Goal: Contribute content

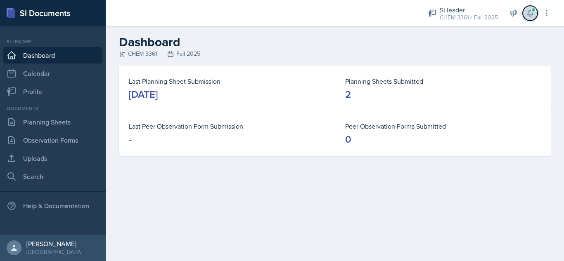
click at [535, 13] on button at bounding box center [530, 13] width 15 height 15
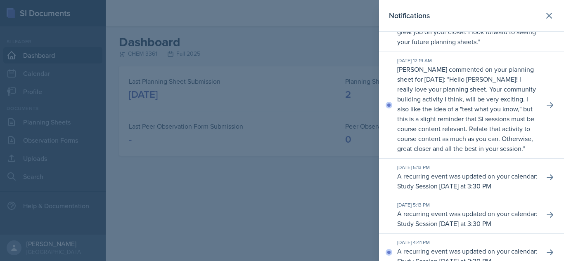
scroll to position [119, 0]
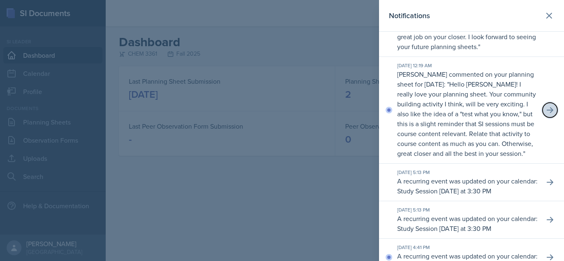
click at [547, 113] on icon at bounding box center [550, 110] width 7 height 6
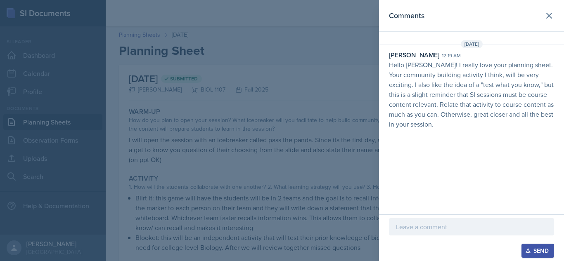
click at [309, 173] on div at bounding box center [282, 130] width 564 height 261
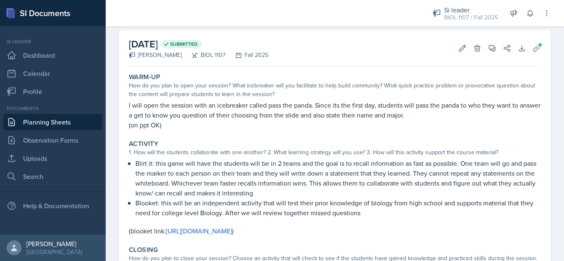
scroll to position [33, 0]
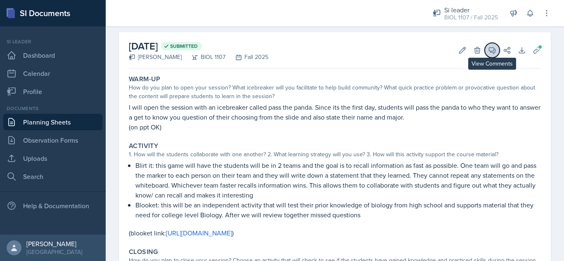
click at [488, 51] on icon at bounding box center [492, 50] width 8 height 8
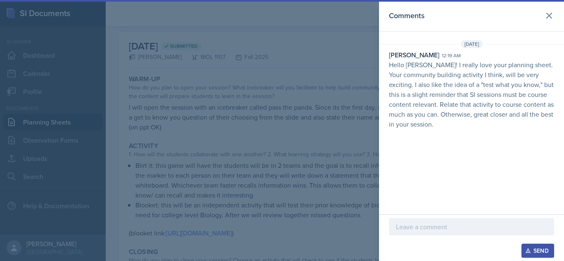
click at [420, 227] on p at bounding box center [471, 227] width 151 height 10
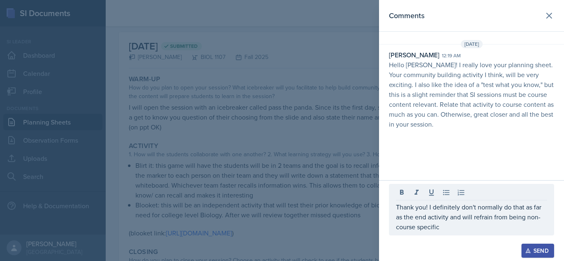
click at [535, 247] on div "Send" at bounding box center [538, 251] width 22 height 7
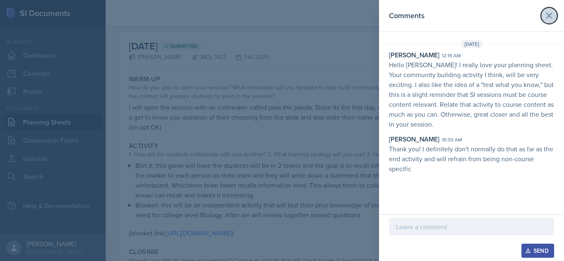
click at [549, 17] on icon at bounding box center [549, 16] width 10 height 10
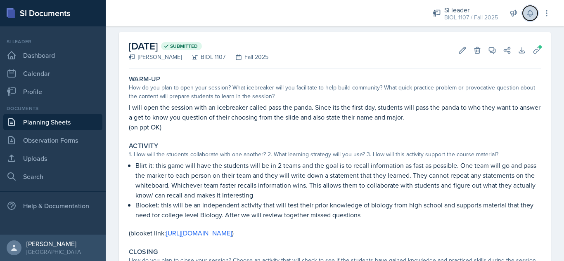
click at [529, 16] on icon at bounding box center [529, 13] width 5 height 6
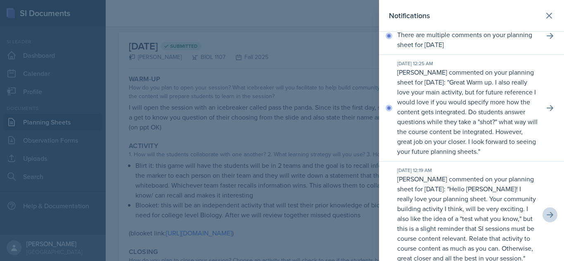
scroll to position [19, 0]
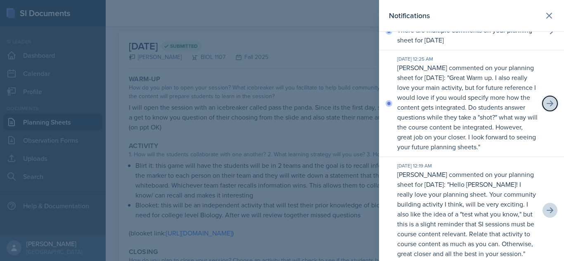
click at [546, 108] on icon at bounding box center [550, 103] width 8 height 8
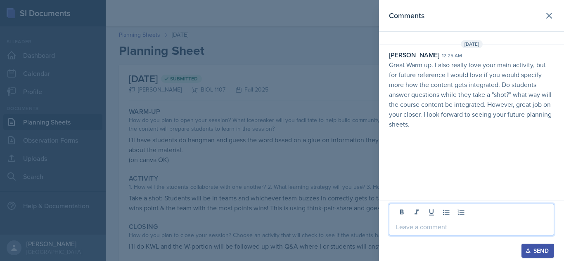
click at [420, 232] on p at bounding box center [471, 227] width 151 height 10
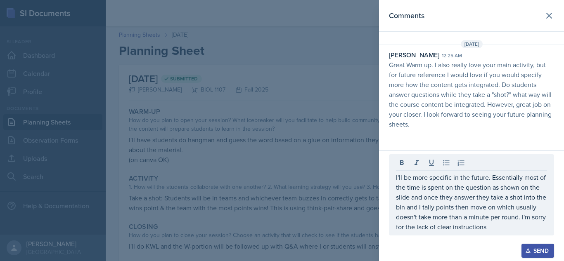
click at [542, 247] on div "Send" at bounding box center [538, 251] width 22 height 7
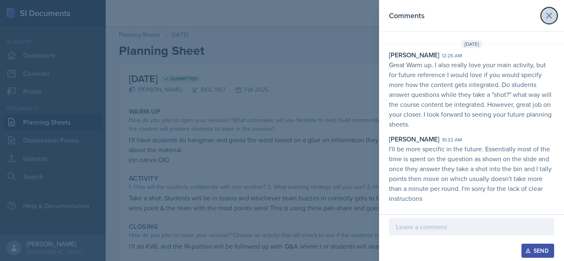
click at [549, 12] on icon at bounding box center [549, 16] width 10 height 10
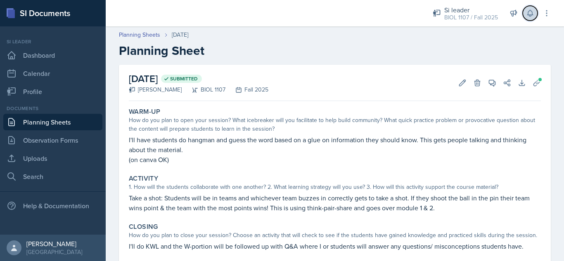
click at [527, 14] on icon at bounding box center [530, 13] width 8 height 8
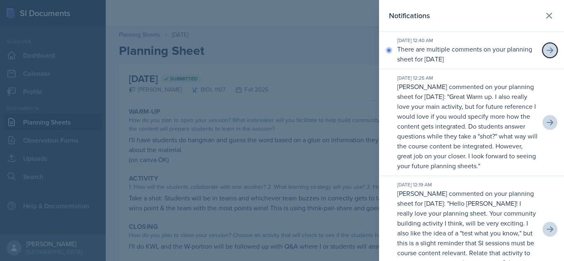
click at [547, 53] on icon at bounding box center [550, 50] width 7 height 6
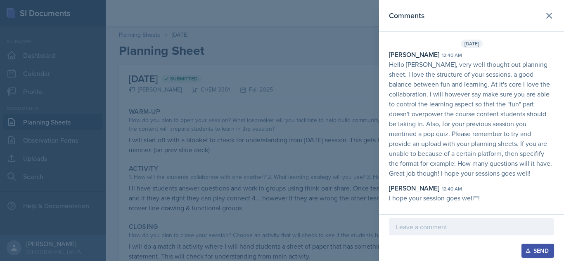
scroll to position [25, 0]
click at [426, 224] on p at bounding box center [471, 227] width 151 height 10
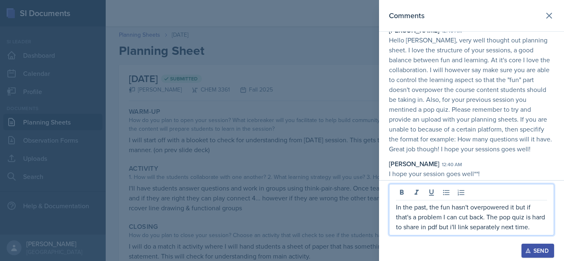
click at [539, 232] on p "In the past, the fun hasn't overpowered it but if that's a problem I can cut ba…" at bounding box center [471, 217] width 151 height 30
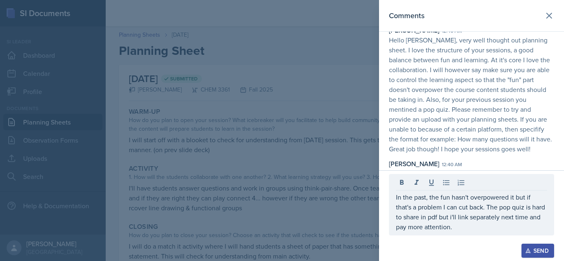
click at [540, 247] on div "Send" at bounding box center [538, 251] width 22 height 7
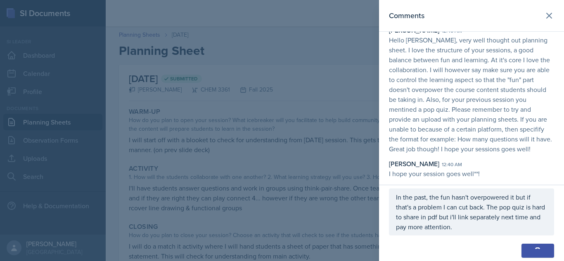
scroll to position [65, 0]
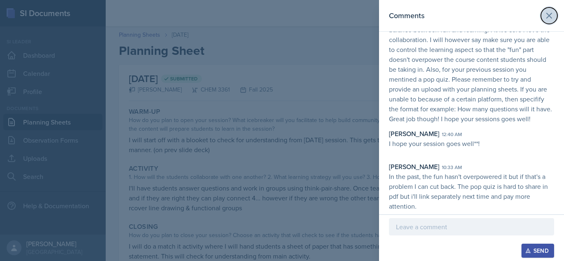
click at [544, 16] on icon at bounding box center [549, 16] width 10 height 10
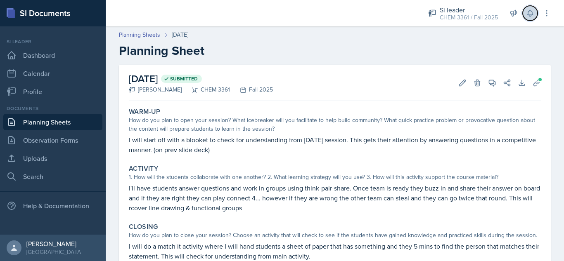
click at [532, 14] on icon at bounding box center [529, 13] width 5 height 6
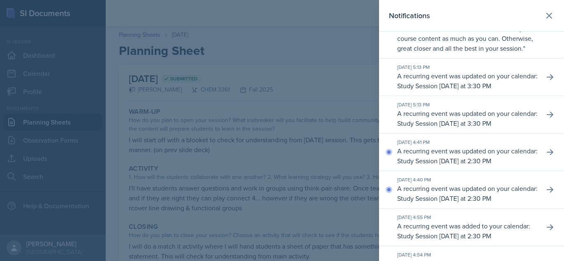
scroll to position [0, 0]
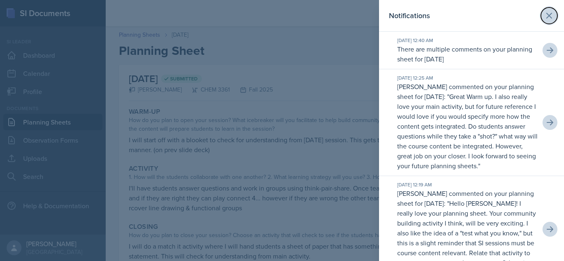
click at [544, 14] on icon at bounding box center [549, 16] width 10 height 10
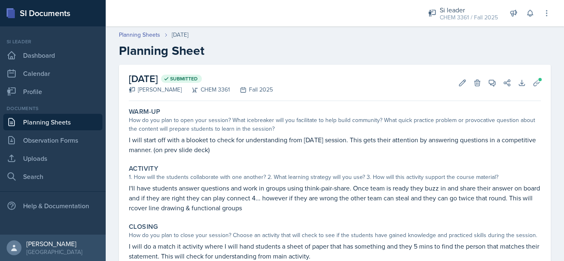
click at [66, 121] on link "Planning Sheets" at bounding box center [52, 122] width 99 height 17
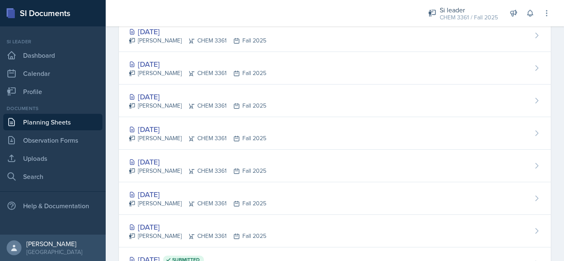
scroll to position [168, 0]
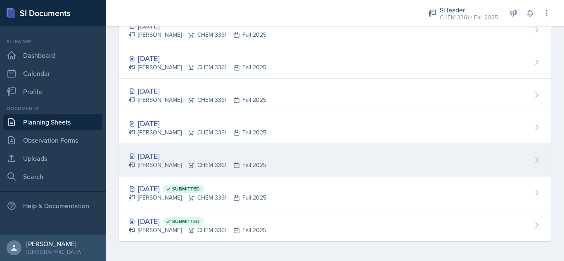
click at [157, 156] on div "[DATE]" at bounding box center [197, 156] width 137 height 11
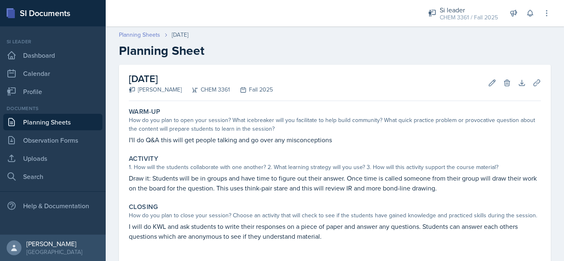
click at [148, 35] on link "Planning Sheets" at bounding box center [139, 35] width 41 height 9
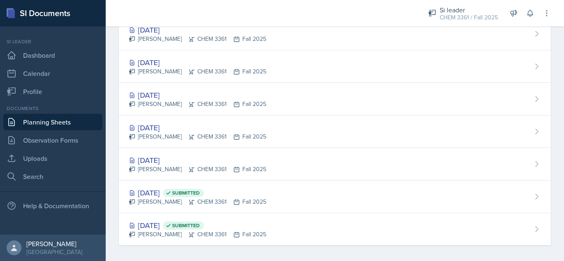
scroll to position [168, 0]
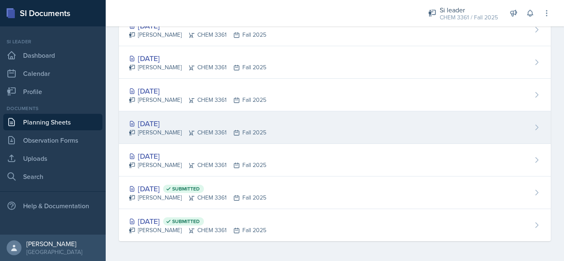
click at [169, 124] on div "[DATE]" at bounding box center [197, 123] width 137 height 11
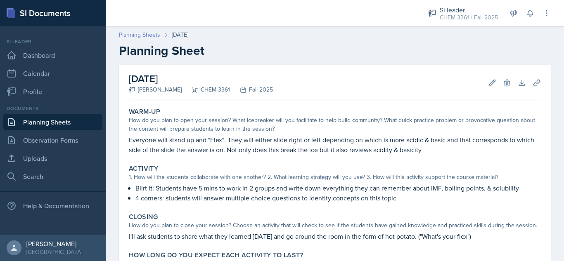
click at [128, 31] on link "Planning Sheets" at bounding box center [139, 35] width 41 height 9
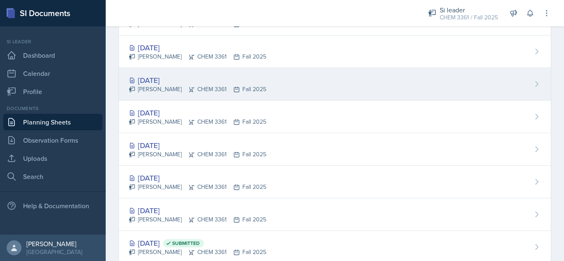
scroll to position [168, 0]
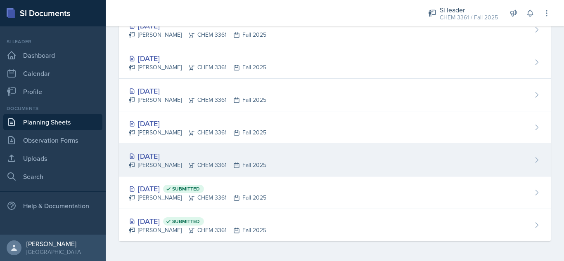
click at [175, 159] on div "[DATE]" at bounding box center [197, 156] width 137 height 11
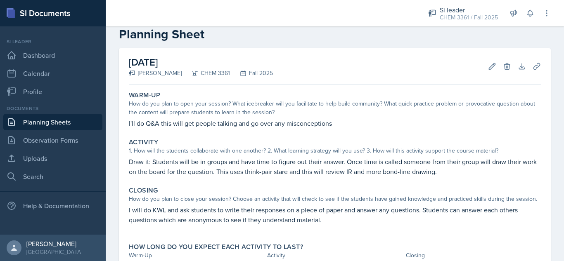
scroll to position [74, 0]
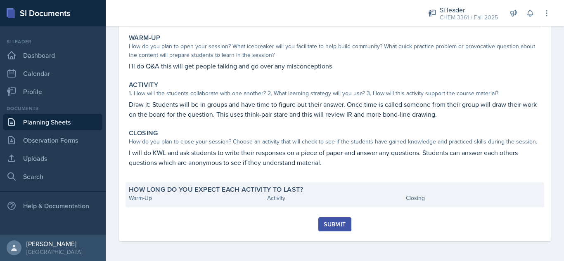
click at [141, 204] on div "How long do you expect each activity to last? Warm-Up Activity Closing" at bounding box center [334, 194] width 419 height 25
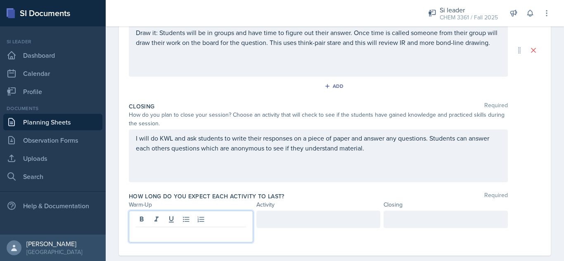
scroll to position [211, 0]
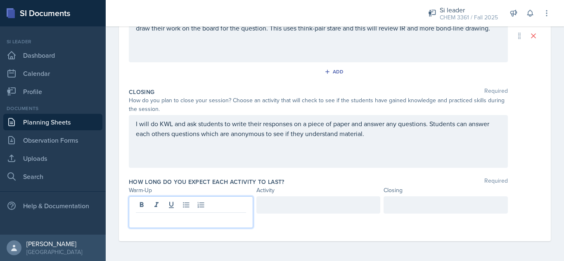
click at [203, 218] on p at bounding box center [191, 220] width 110 height 10
click at [289, 204] on div at bounding box center [318, 205] width 124 height 17
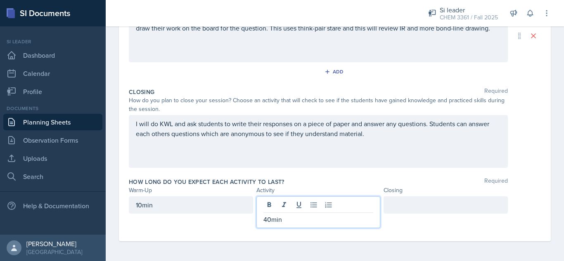
click at [436, 202] on div at bounding box center [446, 205] width 124 height 17
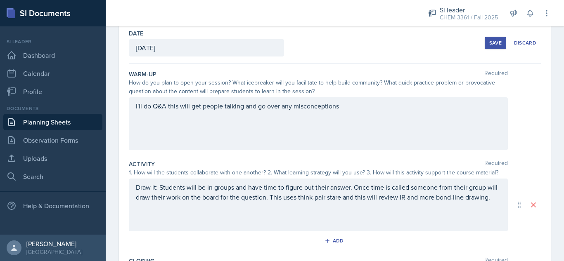
scroll to position [40, 0]
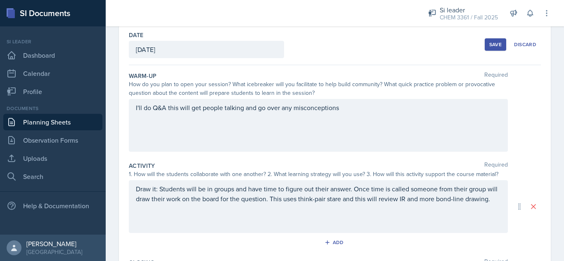
click at [485, 44] on button "Save" at bounding box center [495, 44] width 21 height 12
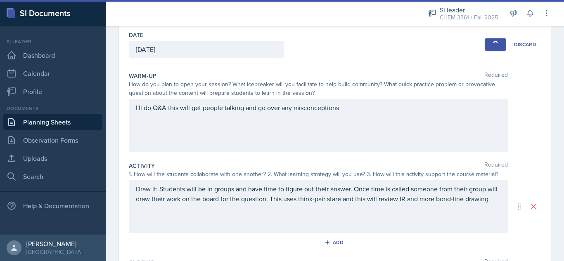
scroll to position [44, 0]
